Goal: Transaction & Acquisition: Purchase product/service

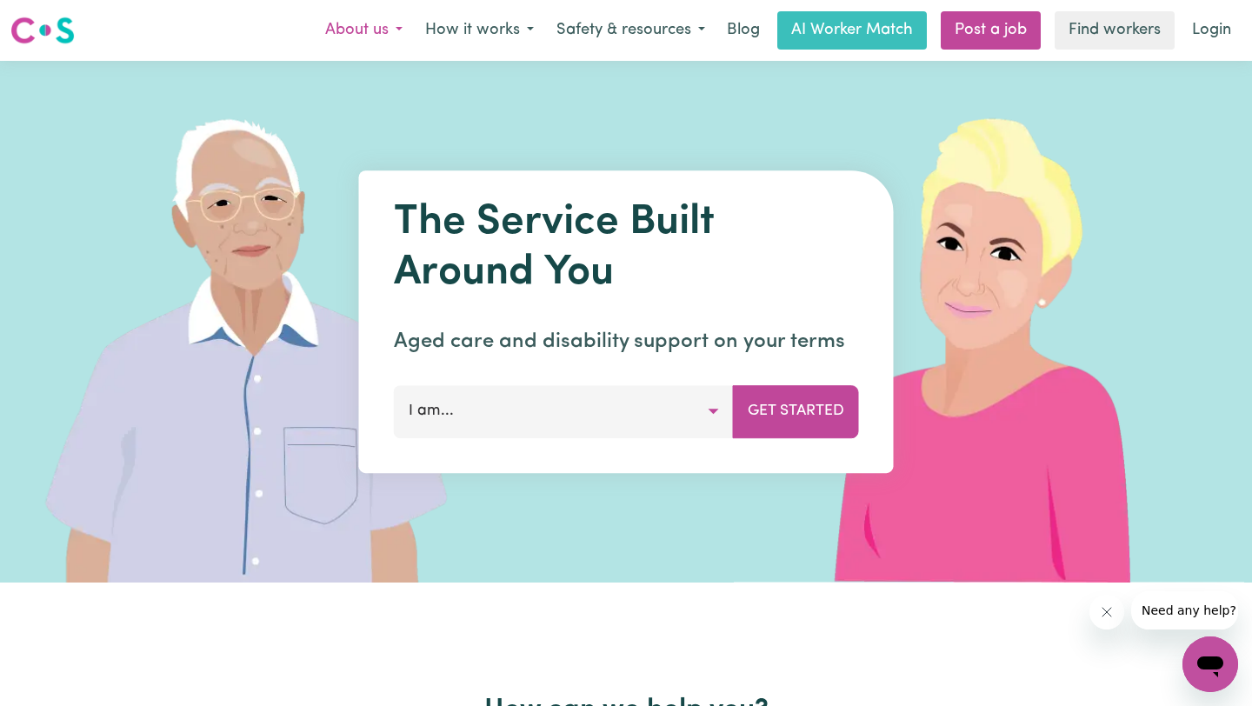
click at [347, 29] on button "About us" at bounding box center [364, 30] width 100 height 37
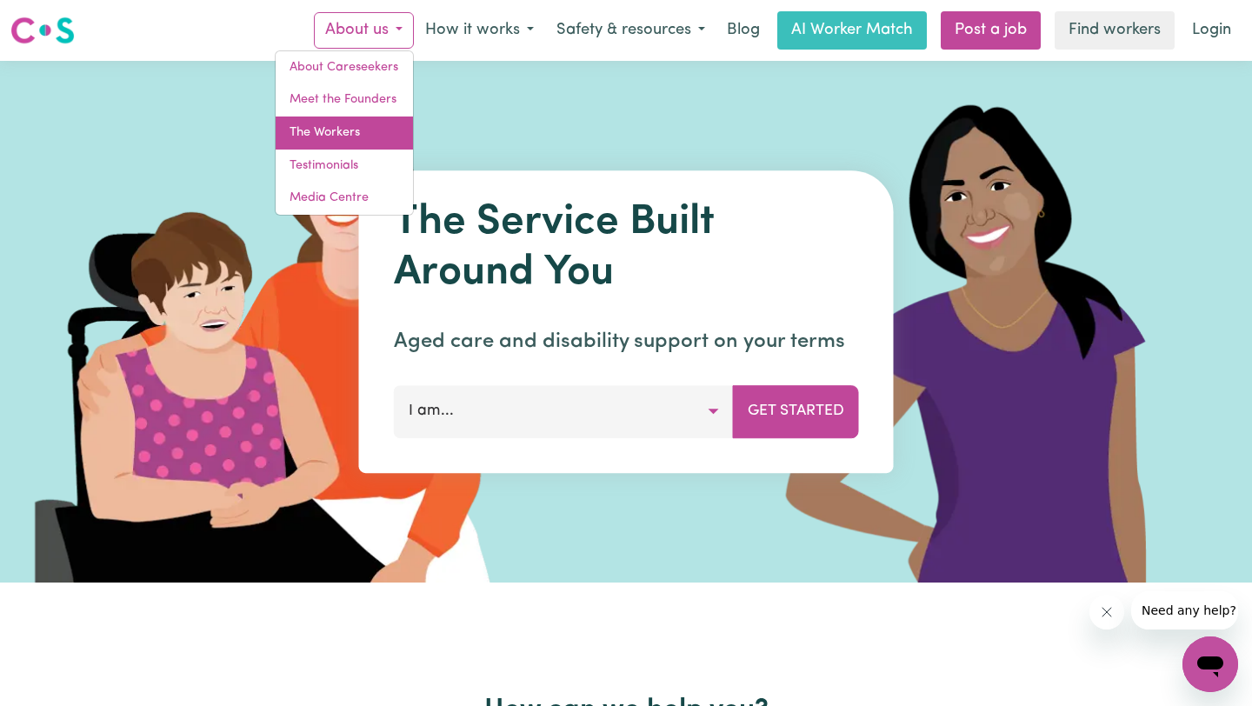
click at [361, 120] on link "The Workers" at bounding box center [344, 133] width 137 height 33
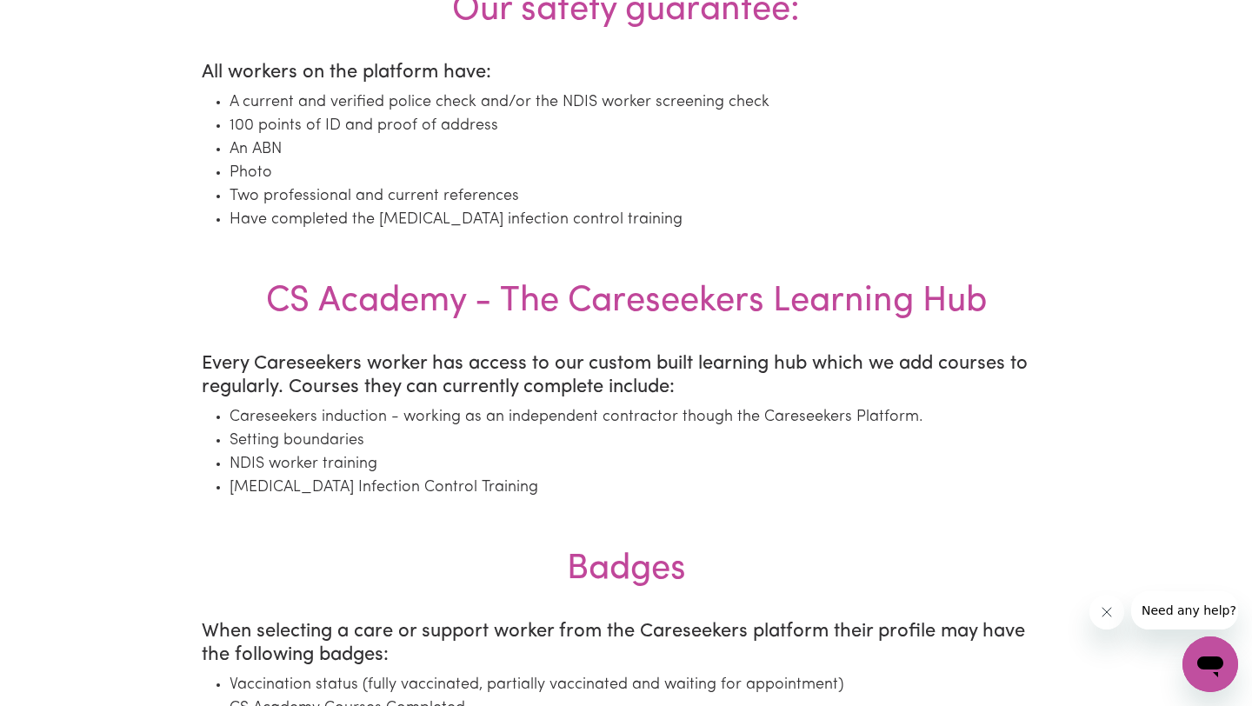
scroll to position [1748, 0]
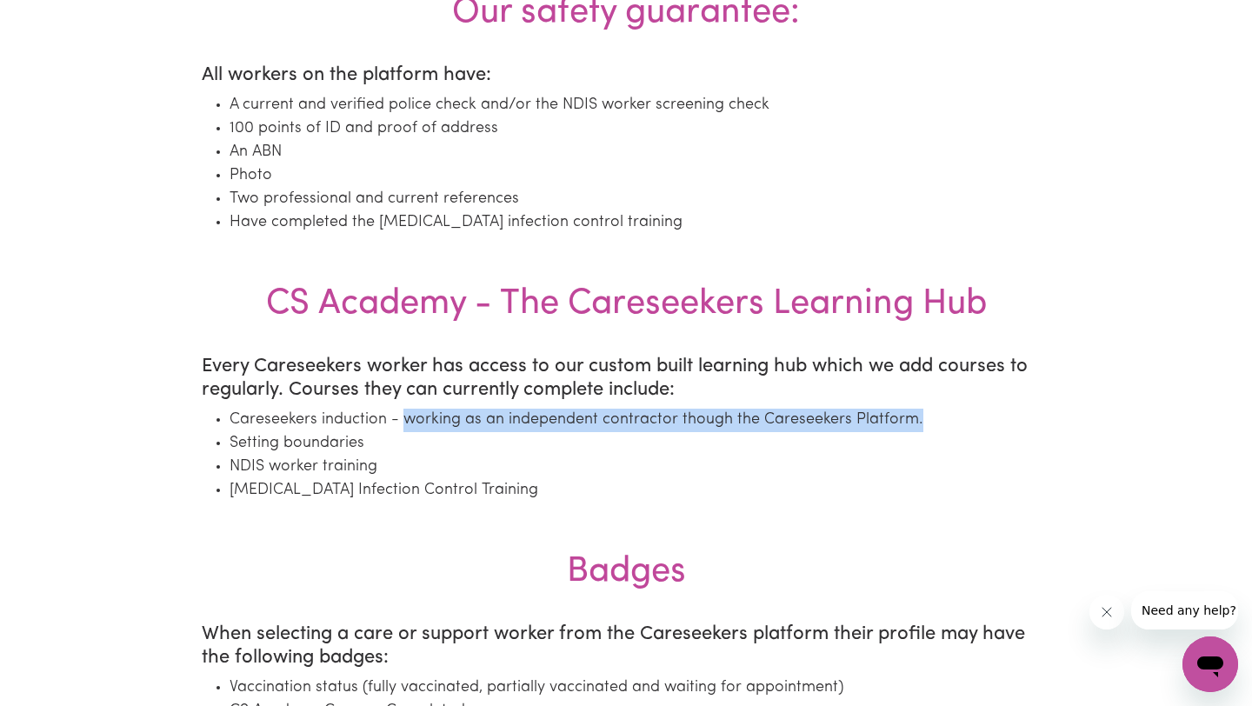
drag, startPoint x: 405, startPoint y: 420, endPoint x: 913, endPoint y: 429, distance: 507.8
click at [913, 429] on li "Careseekers induction - working as an independent contractor though the Caresee…" at bounding box center [640, 420] width 821 height 23
copy li "working as an independent contractor though the Careseekers Platform."
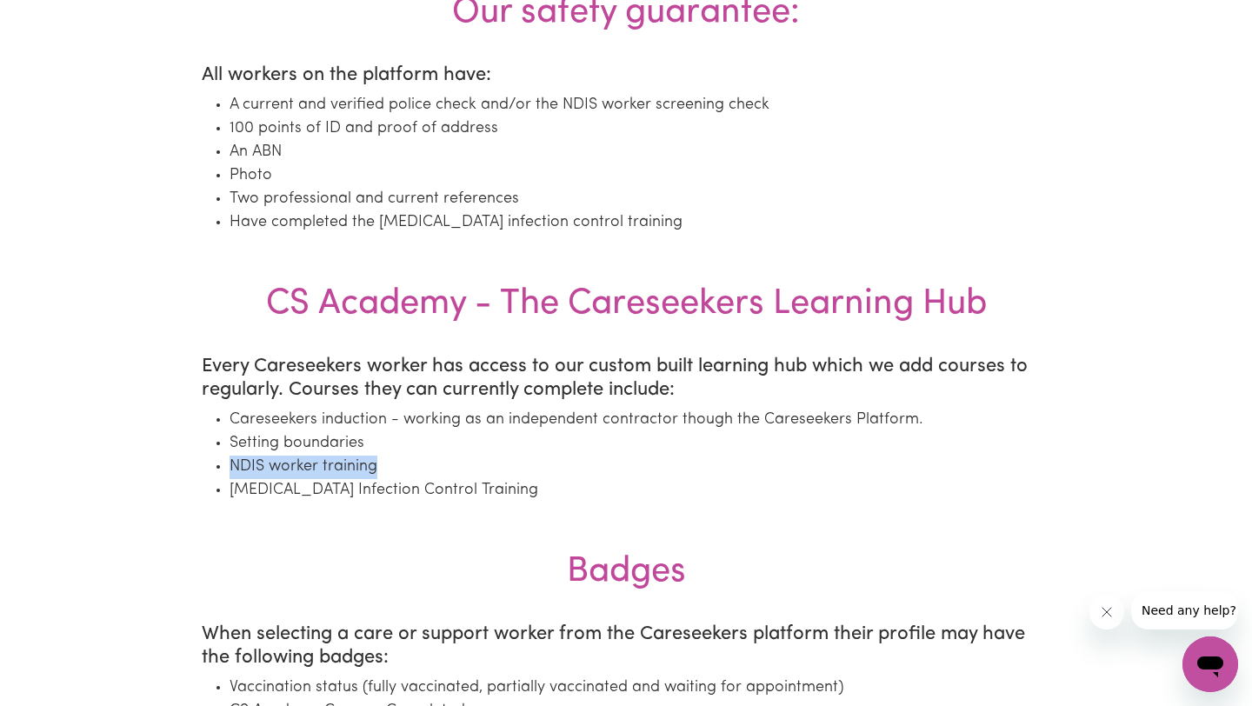
drag, startPoint x: 377, startPoint y: 463, endPoint x: 210, endPoint y: 463, distance: 166.9
click at [210, 463] on ul "Careseekers induction - working as an independent contractor though the Caresee…" at bounding box center [626, 456] width 849 height 94
copy li "NDIS worker training"
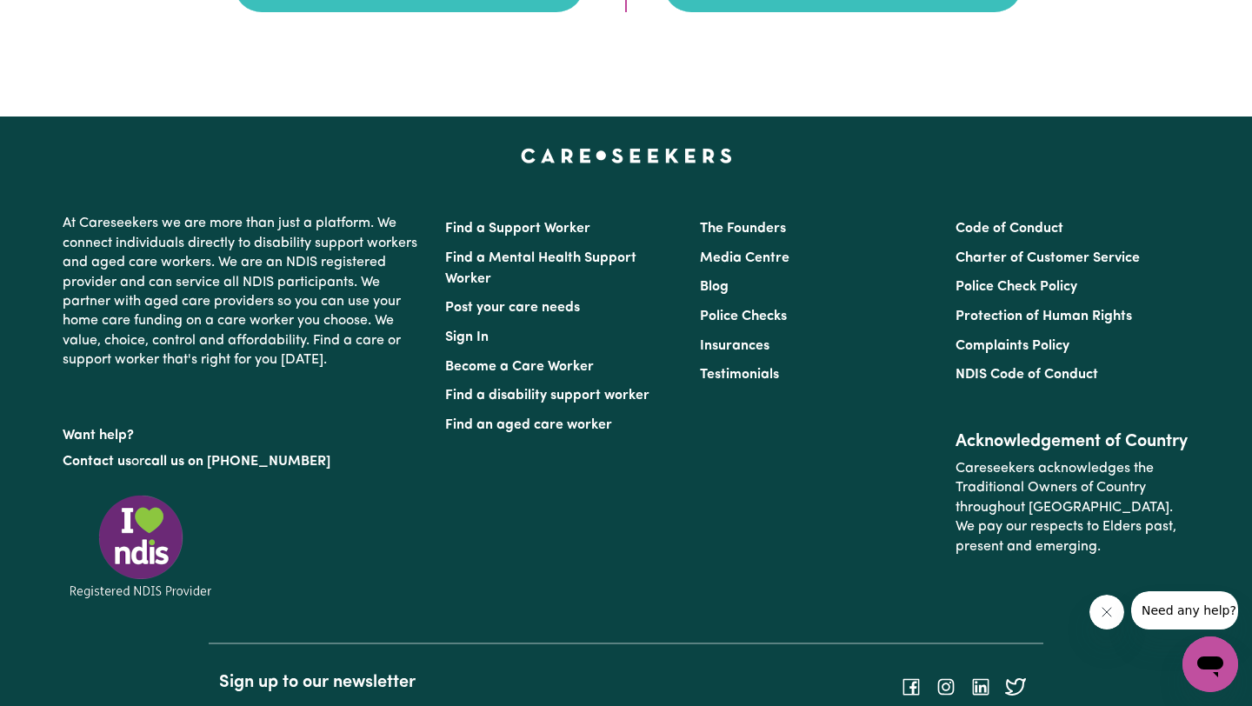
scroll to position [2985, 0]
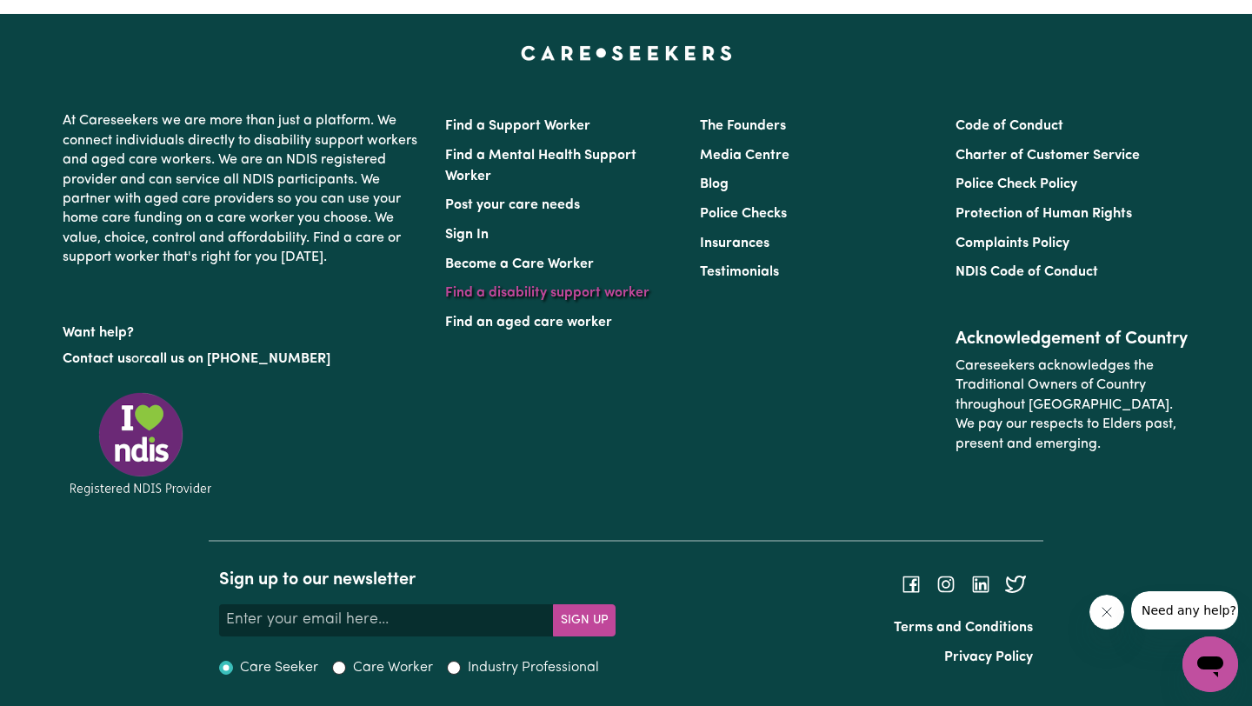
click at [607, 292] on link "Find a disability support worker" at bounding box center [547, 293] width 204 height 14
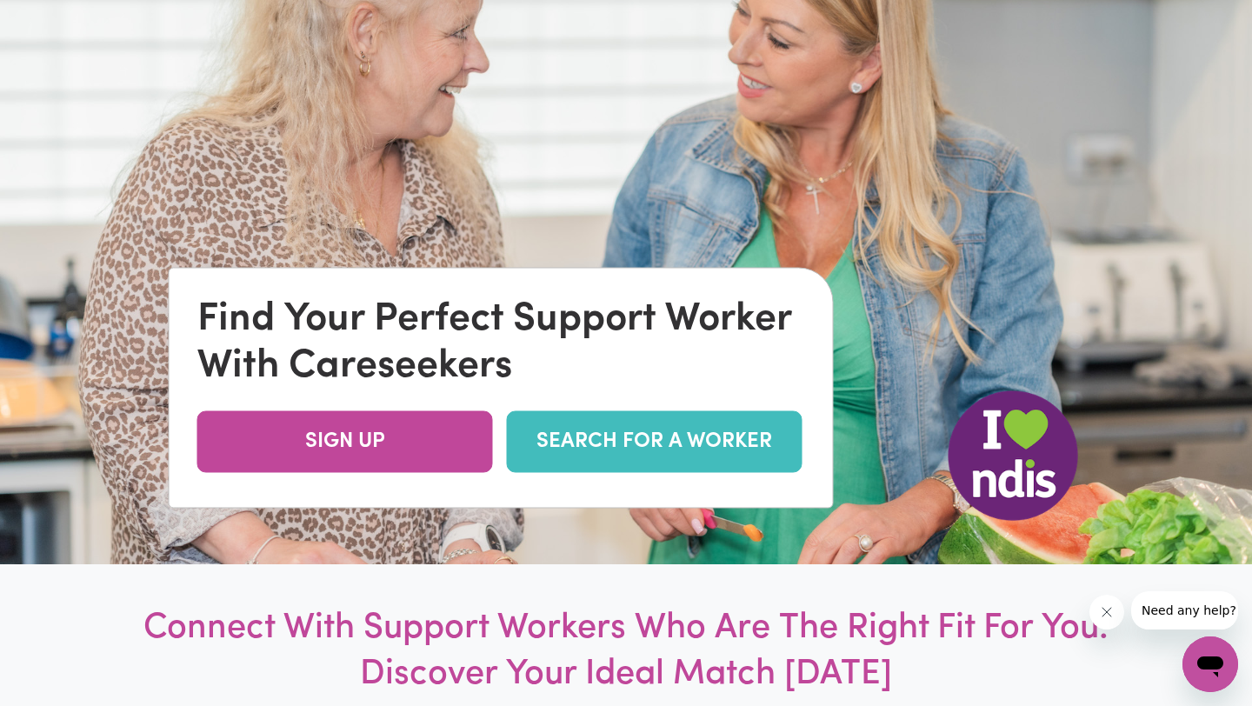
scroll to position [217, 0]
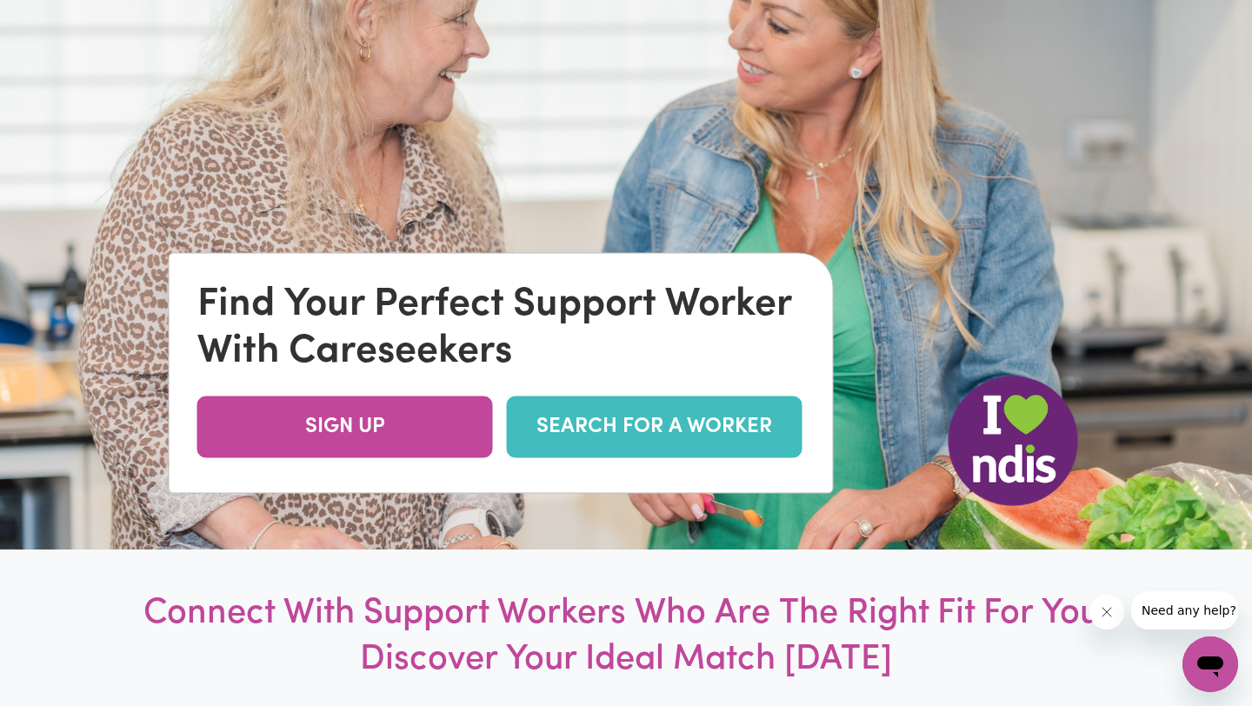
click at [590, 419] on link "SEARCH FOR A WORKER" at bounding box center [655, 427] width 296 height 62
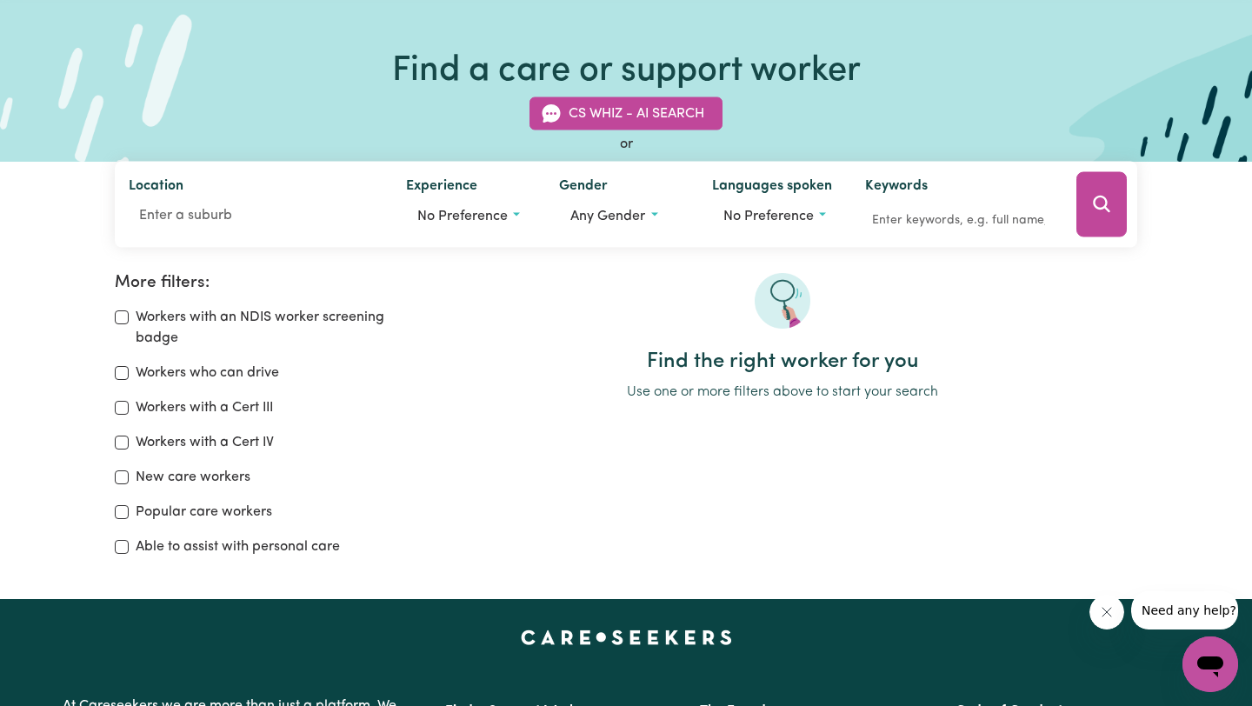
scroll to position [101, 0]
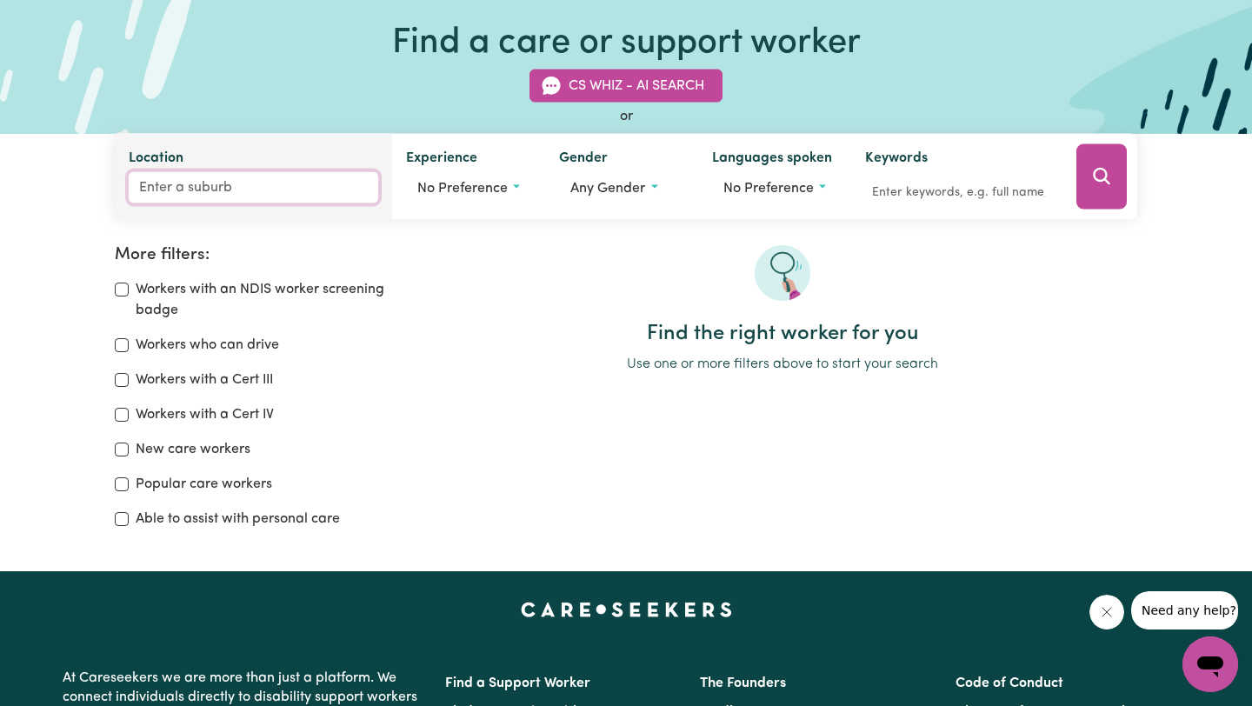
click at [265, 186] on input "Location" at bounding box center [254, 187] width 250 height 31
type input "2035"
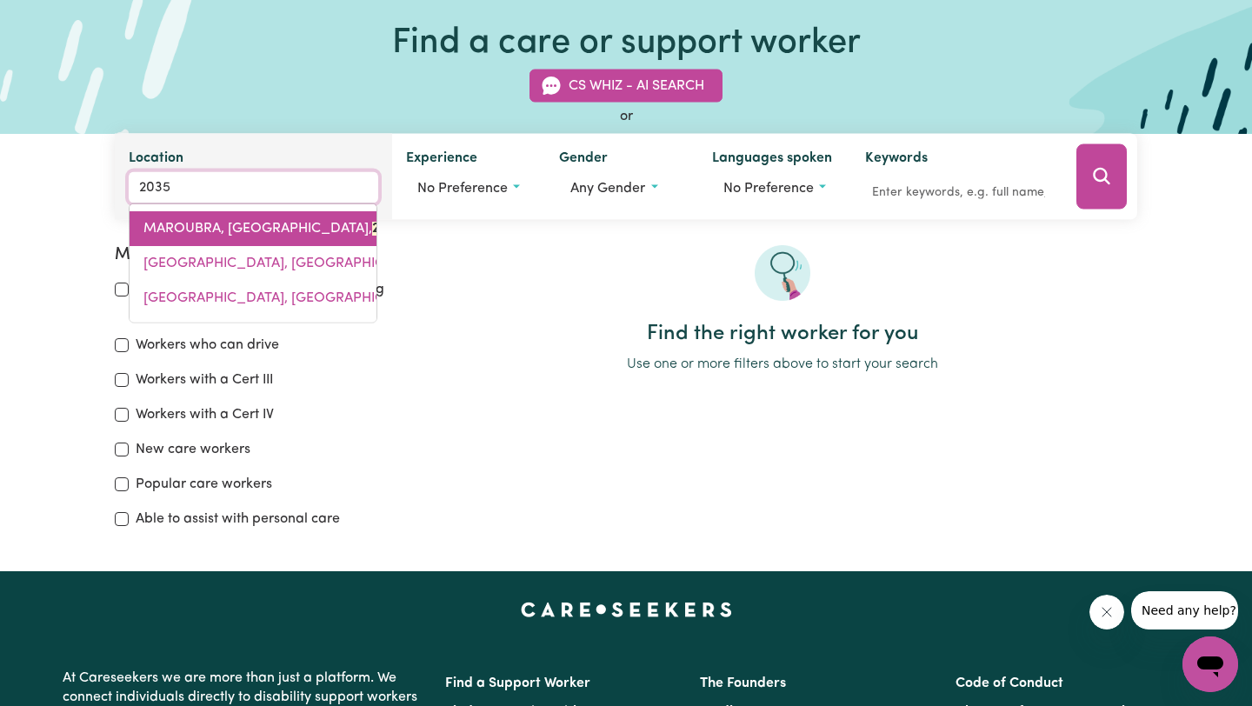
click at [277, 230] on span "MAROUBRA, [GEOGRAPHIC_DATA], 2035" at bounding box center [273, 229] width 261 height 14
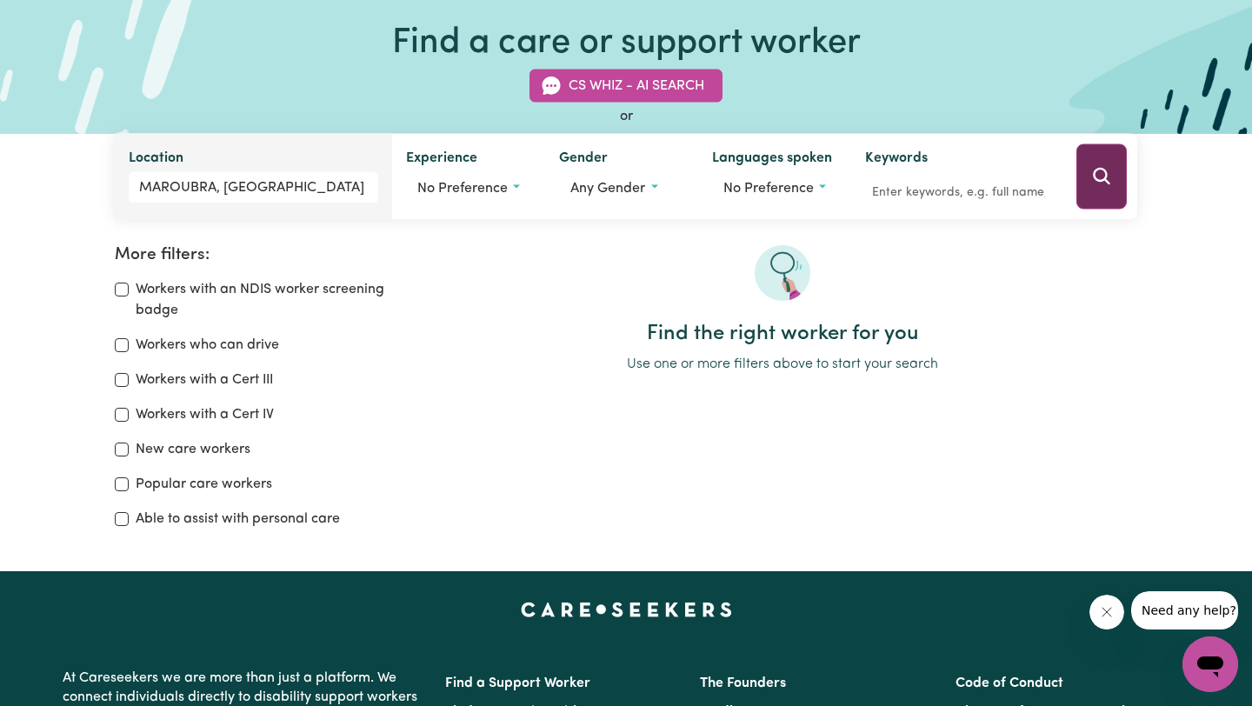
click at [1103, 186] on icon "Search" at bounding box center [1101, 176] width 21 height 21
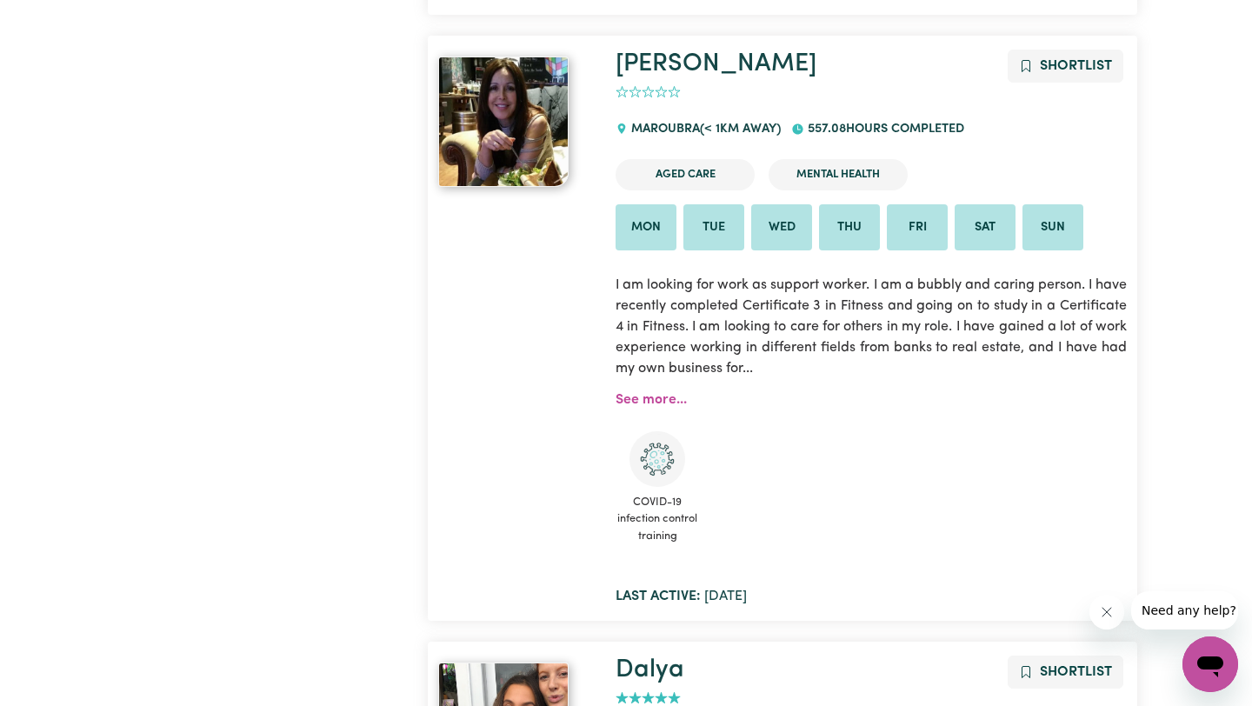
scroll to position [886, 0]
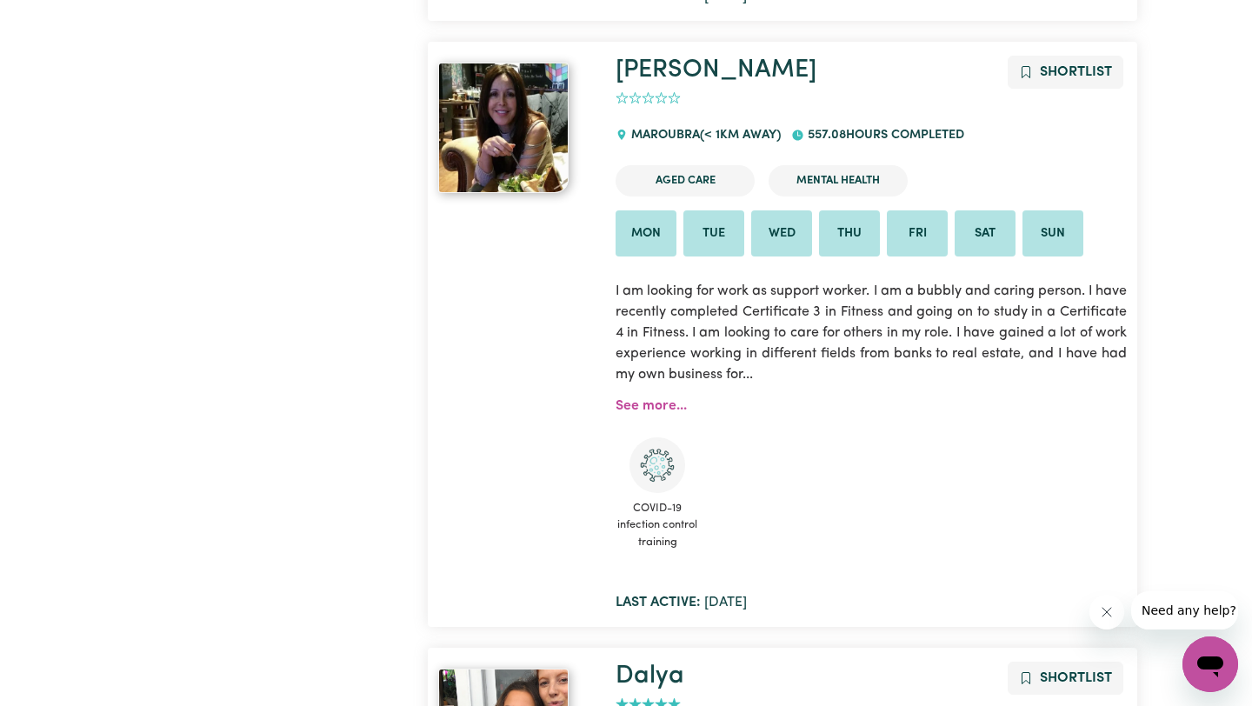
click at [664, 101] on icon "add rating by typing an integer from 0 to 5 or pressing arrow keys" at bounding box center [661, 97] width 13 height 13
click at [682, 73] on link "[PERSON_NAME]" at bounding box center [716, 69] width 201 height 25
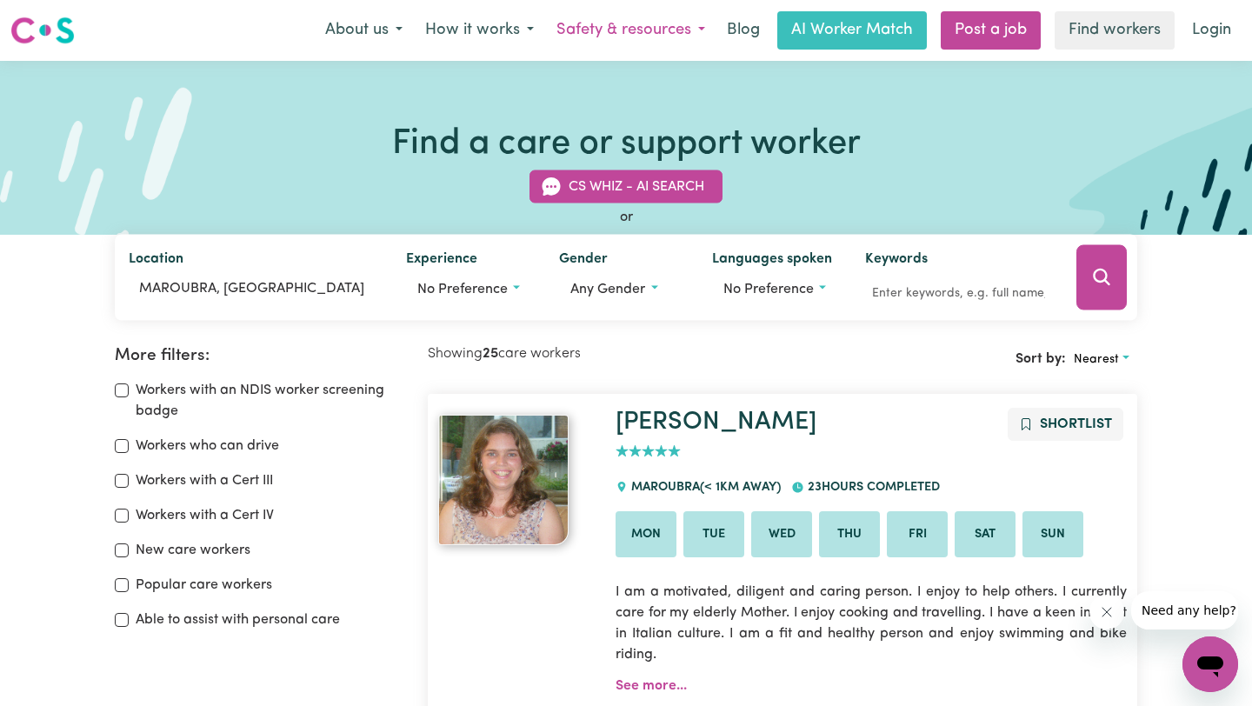
click at [584, 37] on button "Safety & resources" at bounding box center [630, 30] width 171 height 37
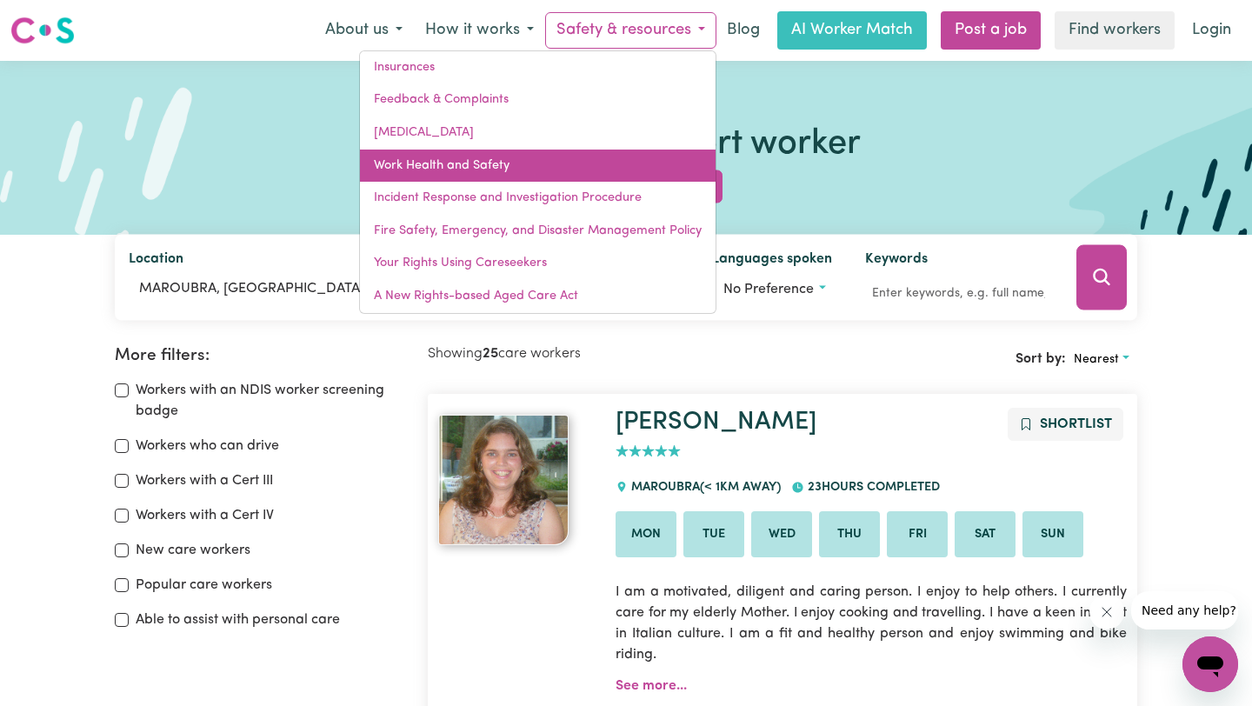
click at [563, 159] on link "Work Health and Safety" at bounding box center [538, 166] width 356 height 33
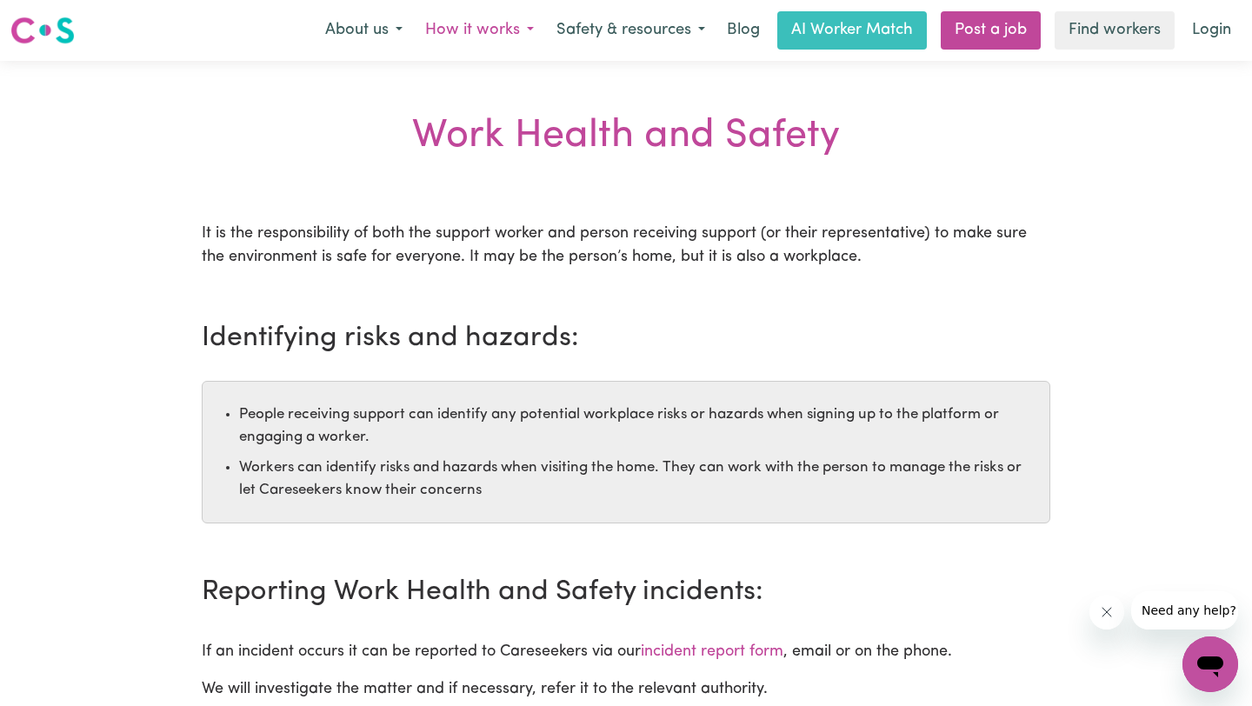
click at [509, 37] on button "How it works" at bounding box center [479, 30] width 131 height 37
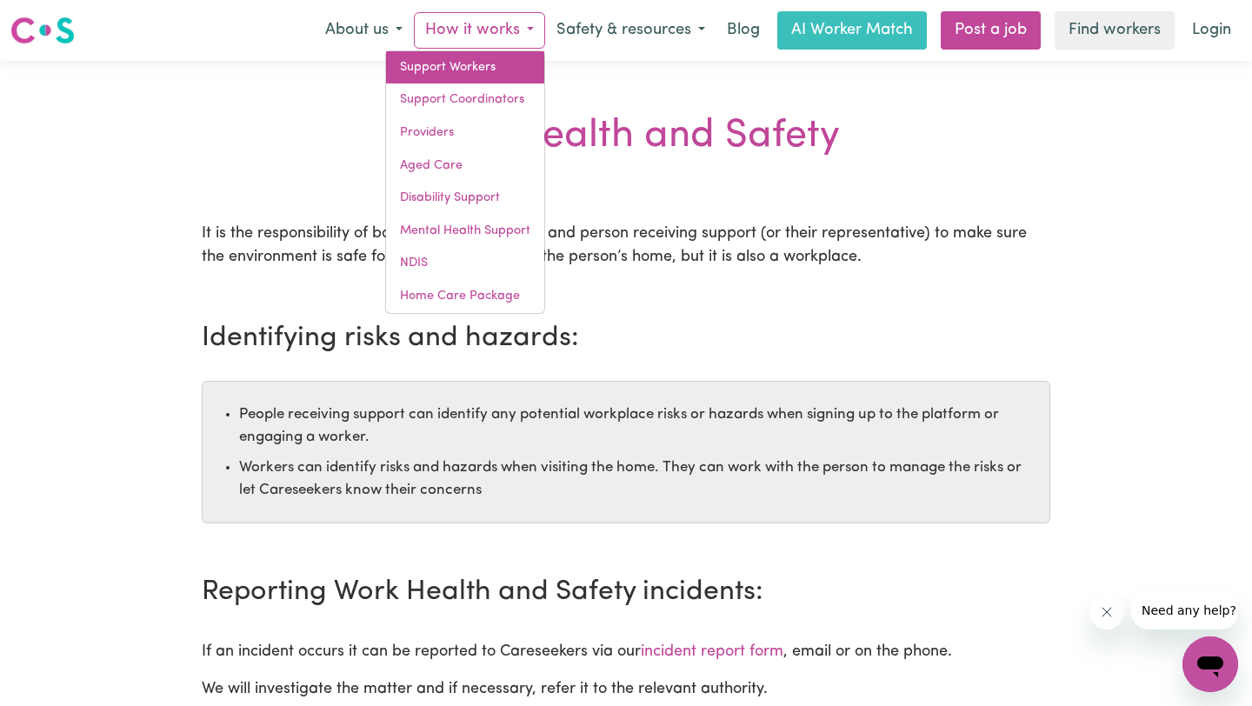
click at [467, 72] on link "Support Workers" at bounding box center [465, 67] width 158 height 33
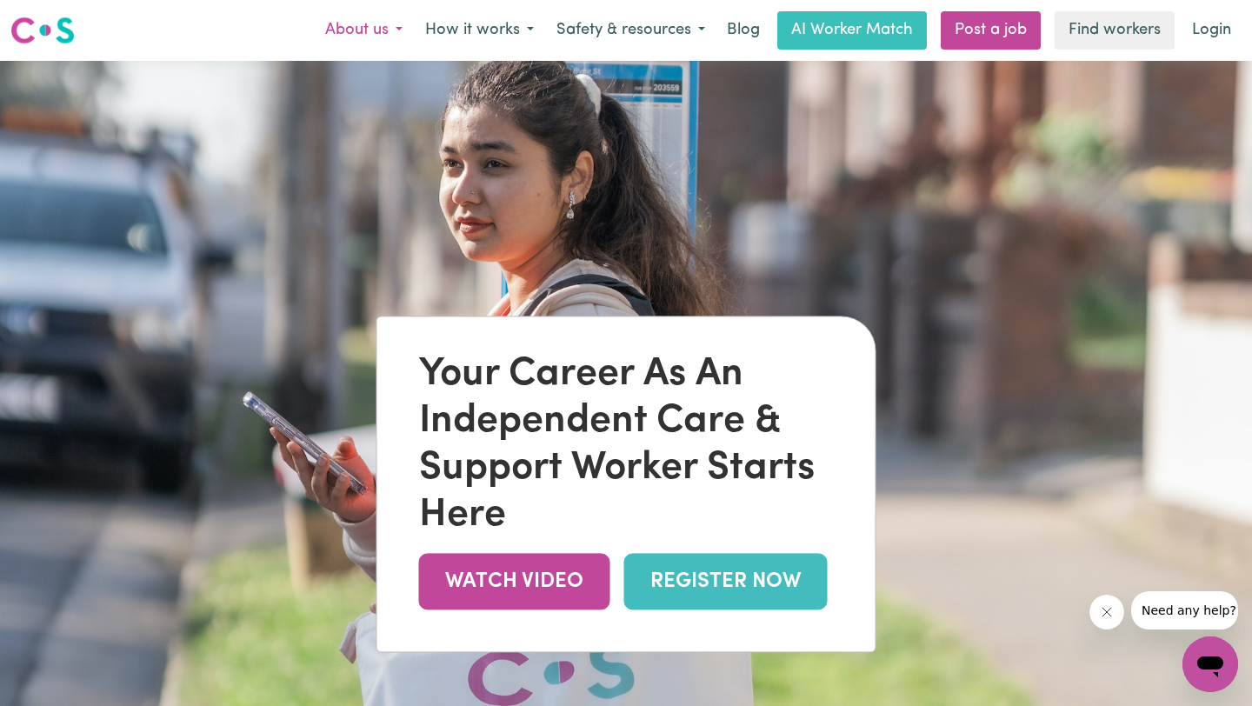
click at [350, 36] on button "About us" at bounding box center [364, 30] width 100 height 37
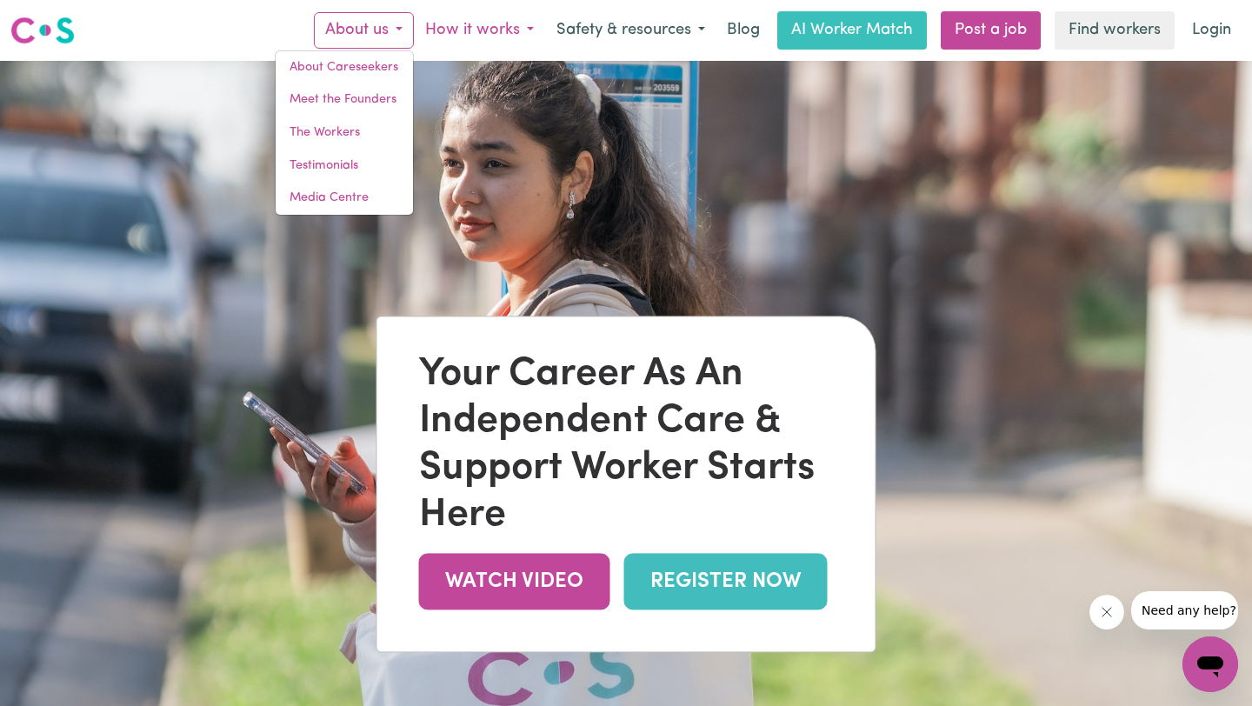
click at [444, 41] on button "How it works" at bounding box center [479, 30] width 131 height 37
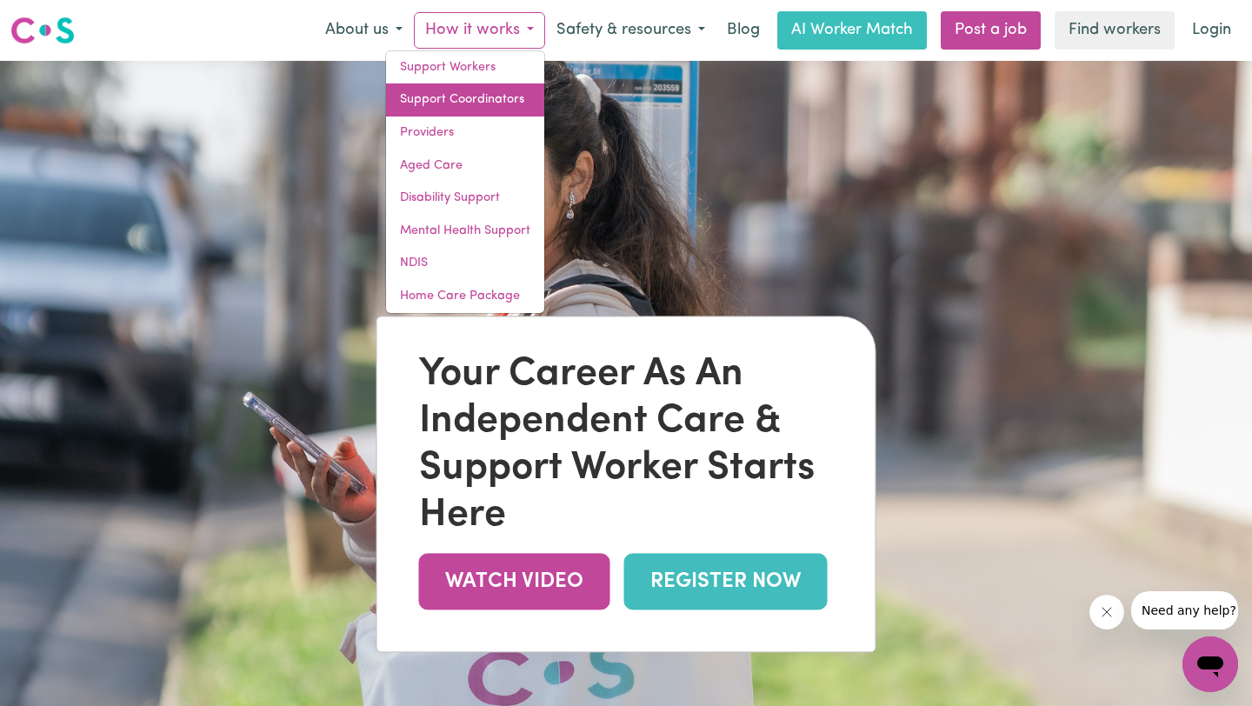
click at [455, 100] on link "Support Coordinators" at bounding box center [465, 99] width 158 height 33
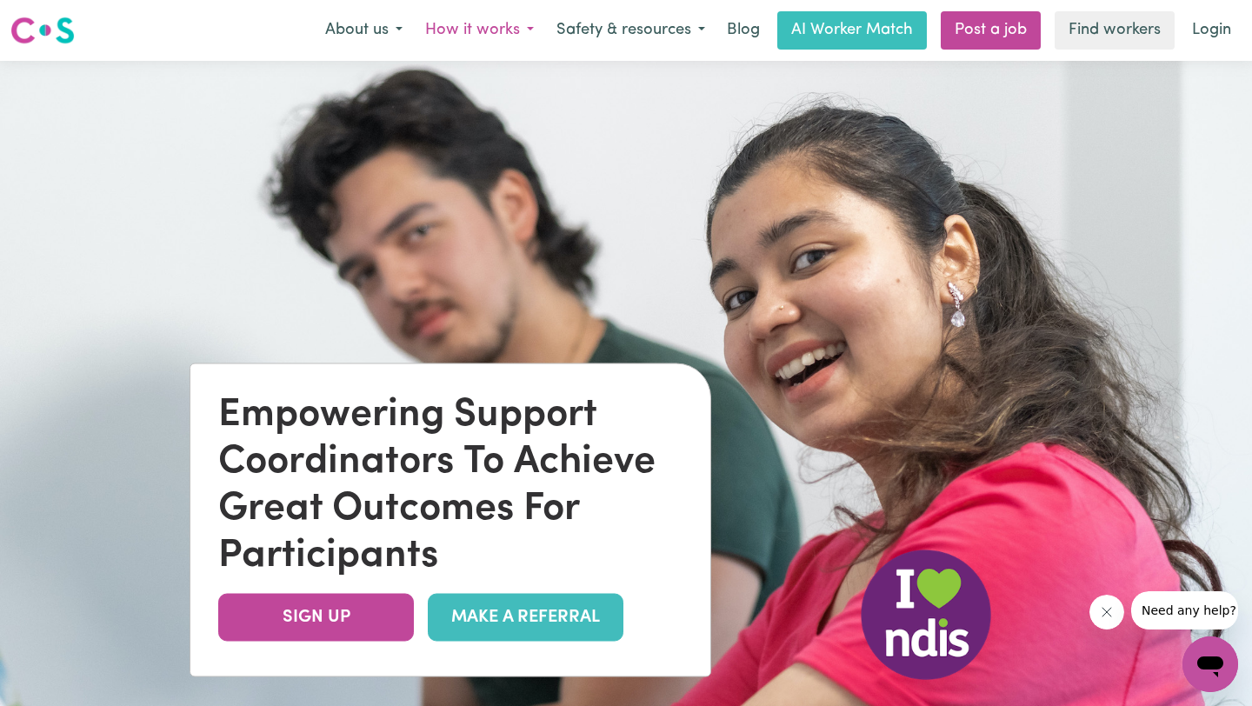
click at [501, 30] on button "How it works" at bounding box center [479, 30] width 131 height 37
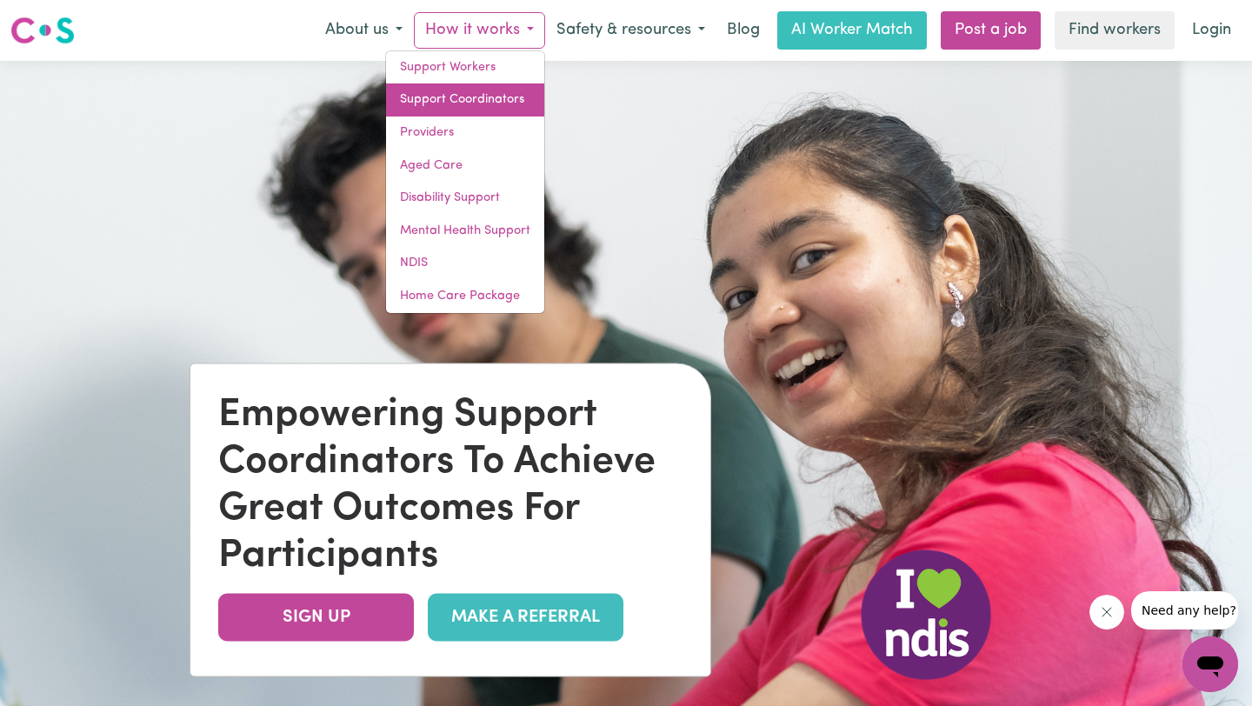
click at [476, 114] on link "Support Coordinators" at bounding box center [465, 99] width 158 height 33
